Goal: Task Accomplishment & Management: Complete application form

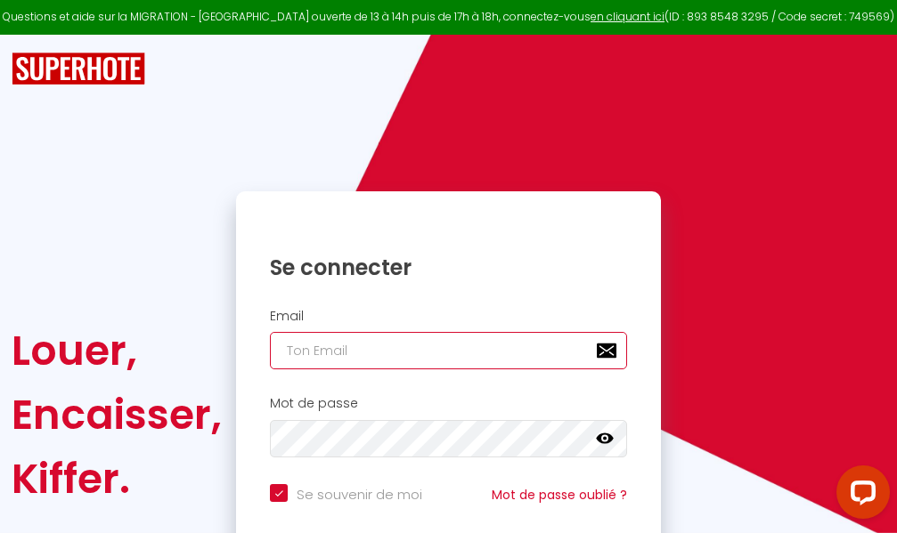
click at [422, 348] on input "email" at bounding box center [448, 350] width 357 height 37
type input "m"
checkbox input "true"
type input "ma"
checkbox input "true"
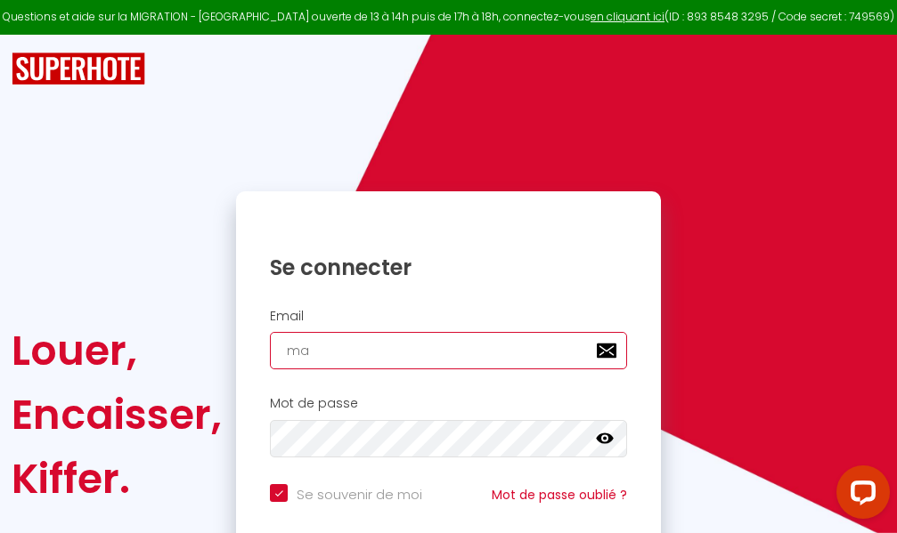
type input "mar"
checkbox input "true"
type input "marc"
checkbox input "true"
type input "marcd"
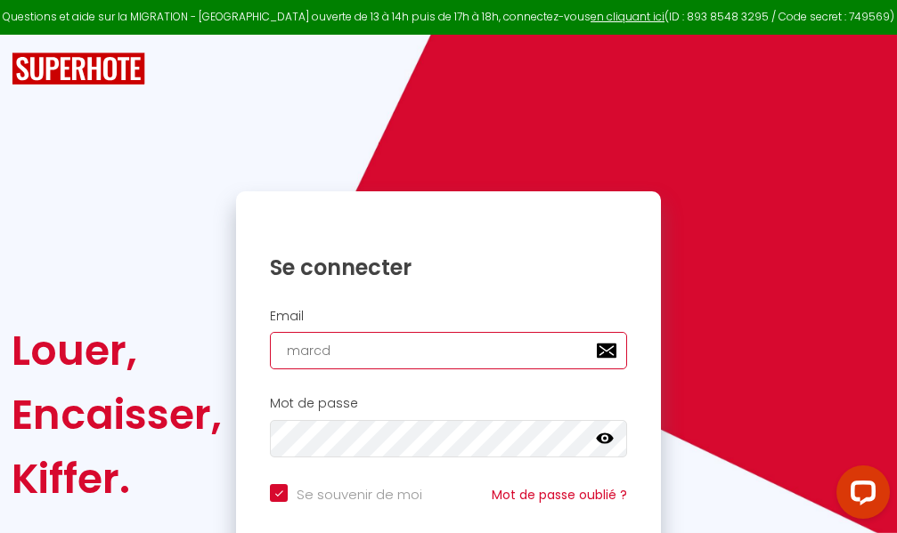
checkbox input "true"
type input "marcdp"
checkbox input "true"
type input "marcdpo"
checkbox input "true"
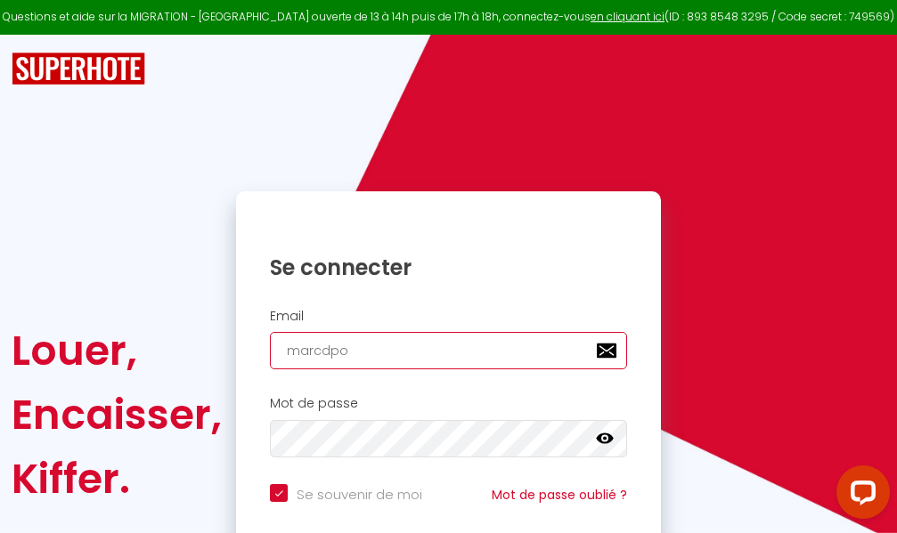
type input "marcdpoz"
checkbox input "true"
type input "marcdpoz."
checkbox input "true"
type input "marcdpoz.l"
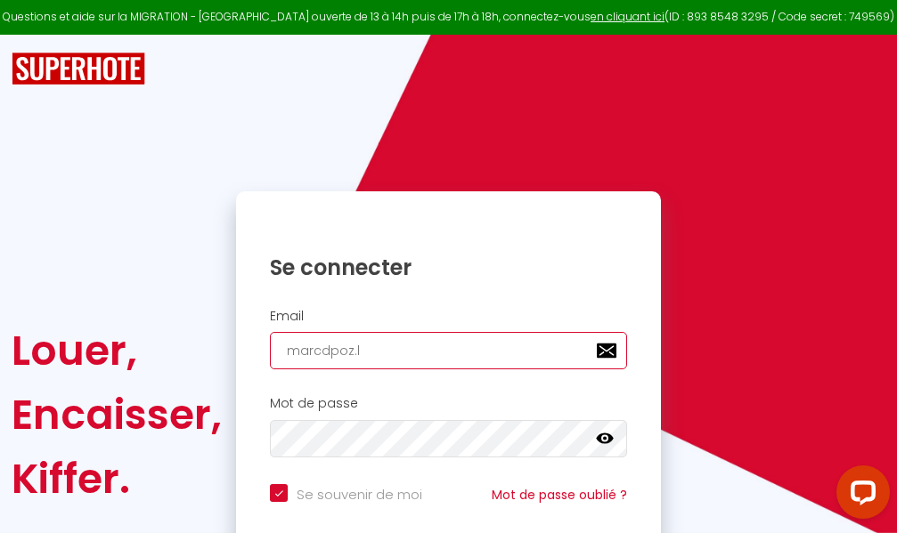
checkbox input "true"
type input "marcdpoz.lo"
checkbox input "true"
type input "marcdpoz.loc"
checkbox input "true"
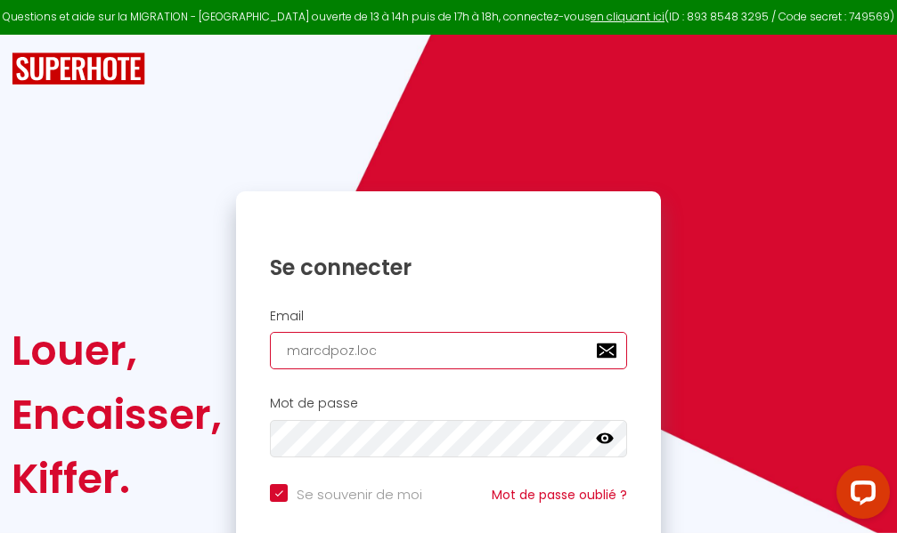
type input "marcdpoz.loca"
checkbox input "true"
type input "marcdpoz.locat"
checkbox input "true"
type input "marcdpoz.locati"
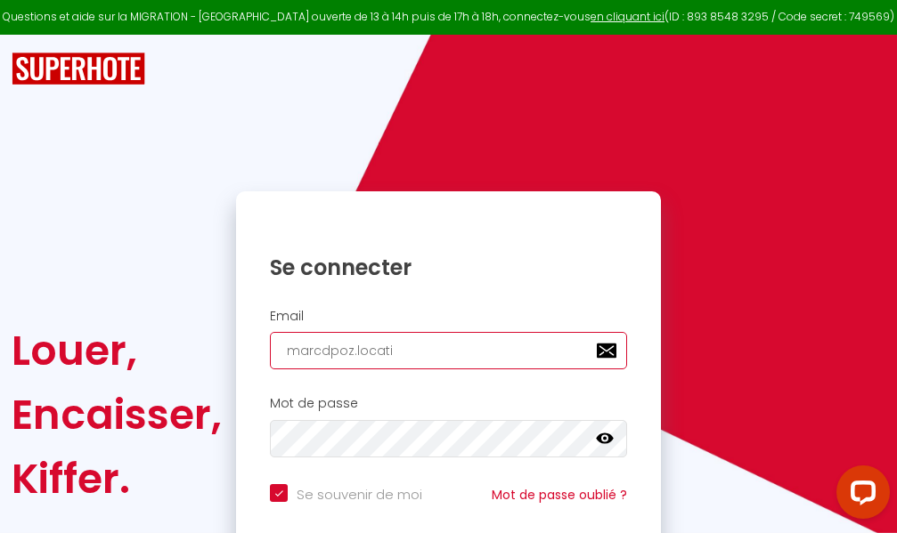
checkbox input "true"
type input "marcdpoz.locatio"
checkbox input "true"
type input "marcdpoz.location"
checkbox input "true"
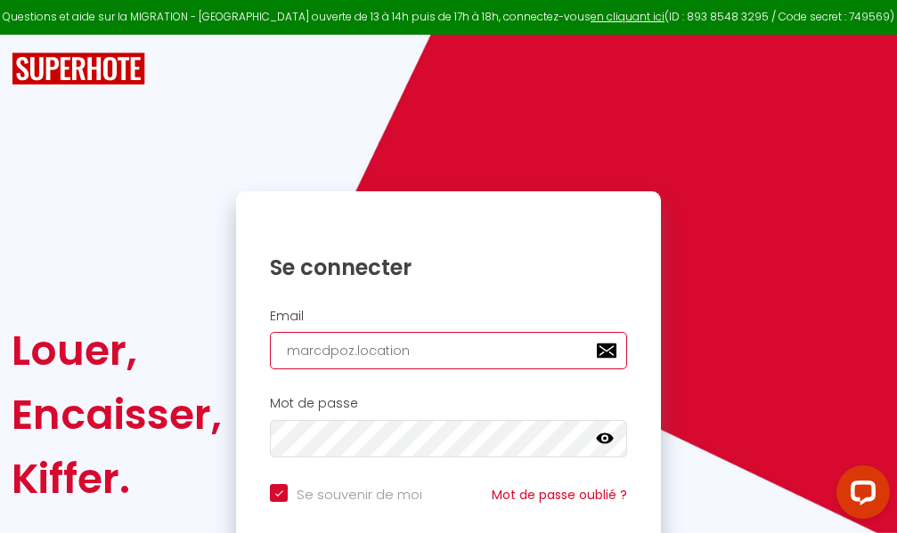
type input "marcdpoz.location@"
checkbox input "true"
type input "marcdpoz.location@g"
checkbox input "true"
type input "marcdpoz.location@gm"
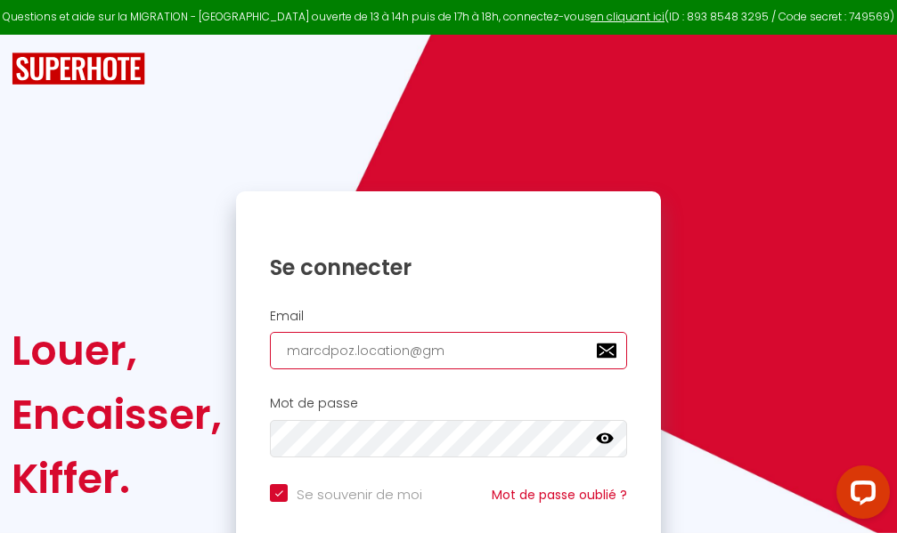
checkbox input "true"
type input "marcdpoz.location@gma"
checkbox input "true"
type input "marcdpoz.location@gmai"
checkbox input "true"
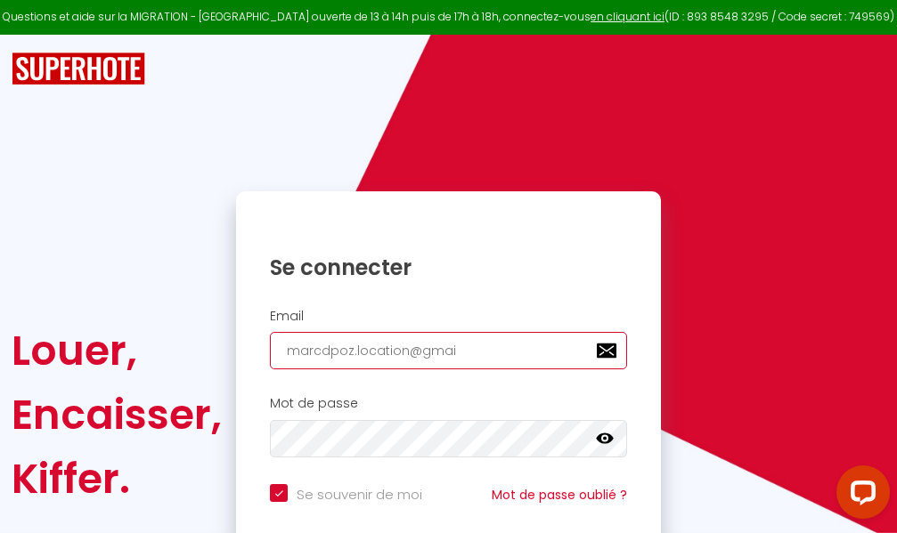
type input "[EMAIL_ADDRESS]"
checkbox input "true"
type input "[EMAIL_ADDRESS]."
checkbox input "true"
type input "marcdpoz.location@gmail.c"
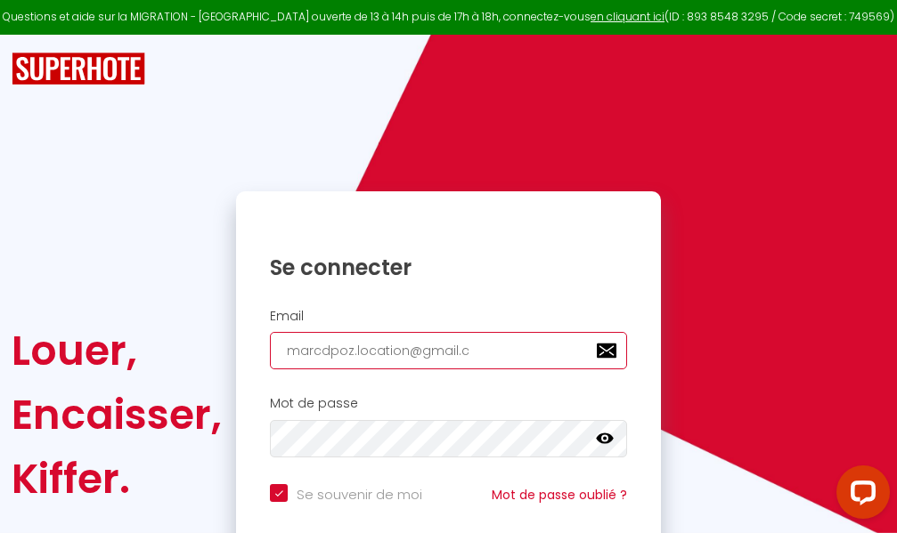
checkbox input "true"
type input "[EMAIL_ADDRESS][DOMAIN_NAME]"
checkbox input "true"
type input "[EMAIL_ADDRESS][DOMAIN_NAME]"
checkbox input "true"
